Goal: Task Accomplishment & Management: Use online tool/utility

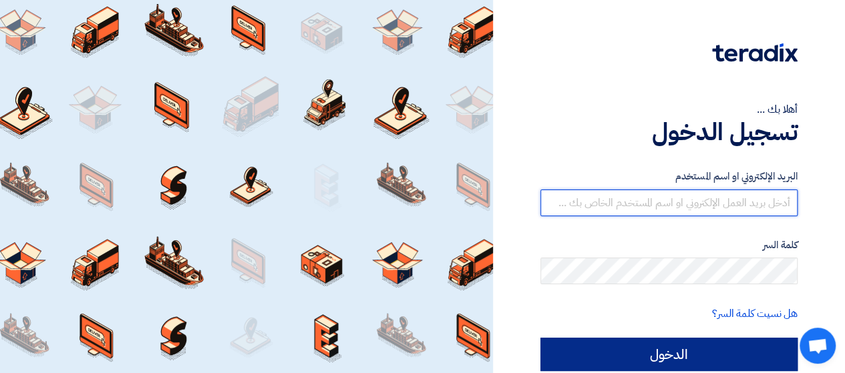
type input "[EMAIL_ADDRESS][DOMAIN_NAME]"
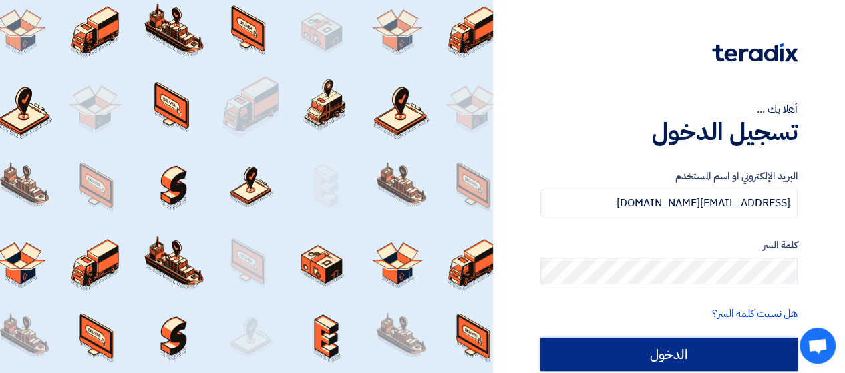
click at [718, 351] on input "الدخول" at bounding box center [668, 354] width 257 height 33
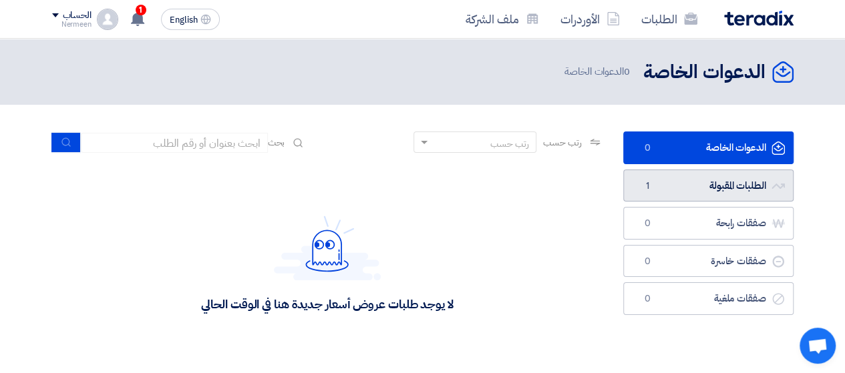
click at [735, 196] on link "الطلبات المقبولة الطلبات المقبولة 1" at bounding box center [708, 186] width 170 height 33
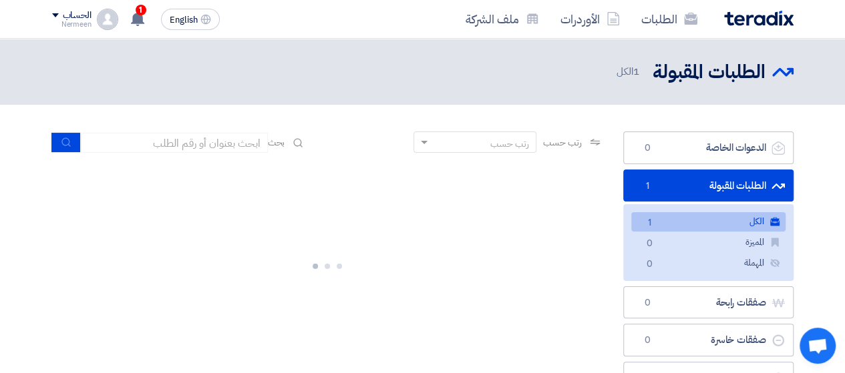
click at [725, 213] on link "الكل الكل 1" at bounding box center [708, 221] width 154 height 19
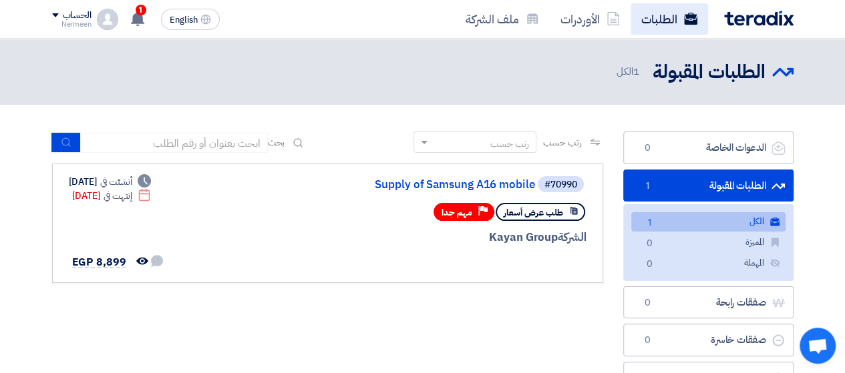
click at [661, 17] on link "الطلبات" at bounding box center [668, 18] width 77 height 31
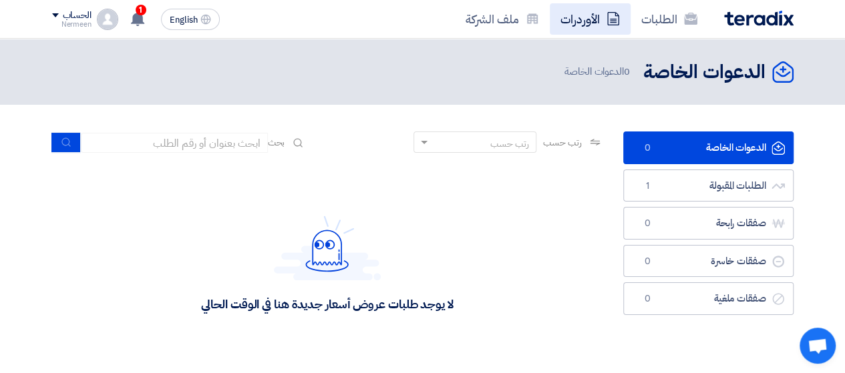
click at [574, 29] on link "الأوردرات" at bounding box center [590, 18] width 81 height 31
